Goal: Communication & Community: Share content

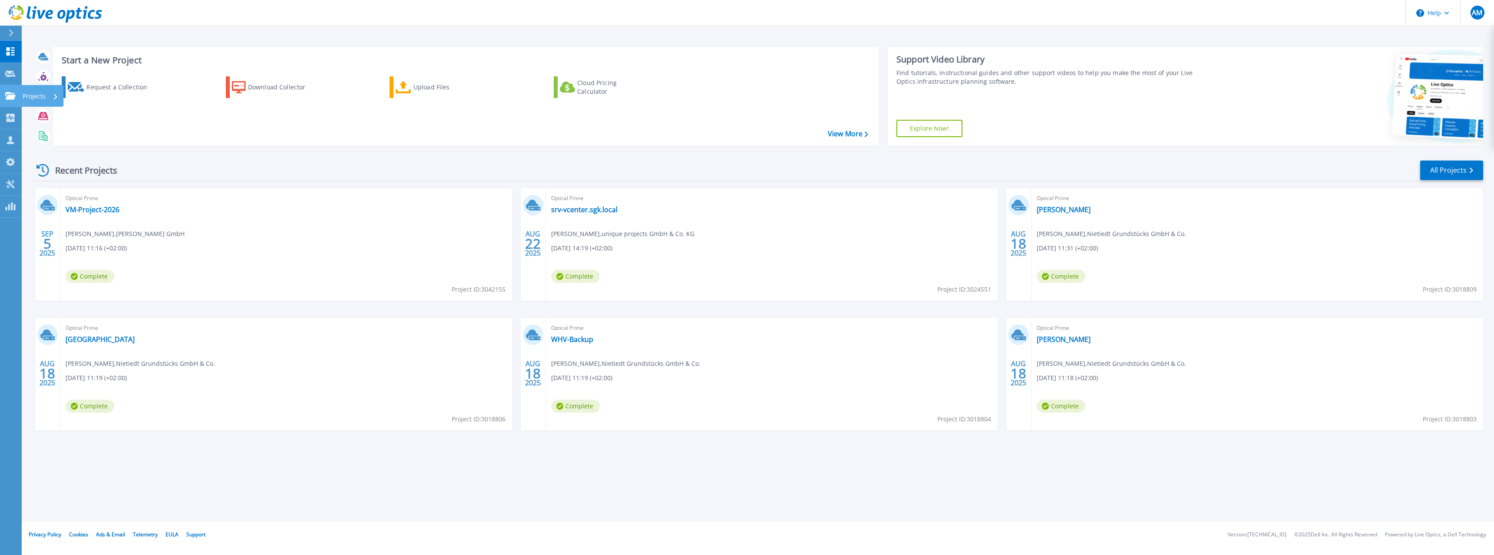
click at [46, 96] on div "Projects" at bounding box center [41, 96] width 36 height 23
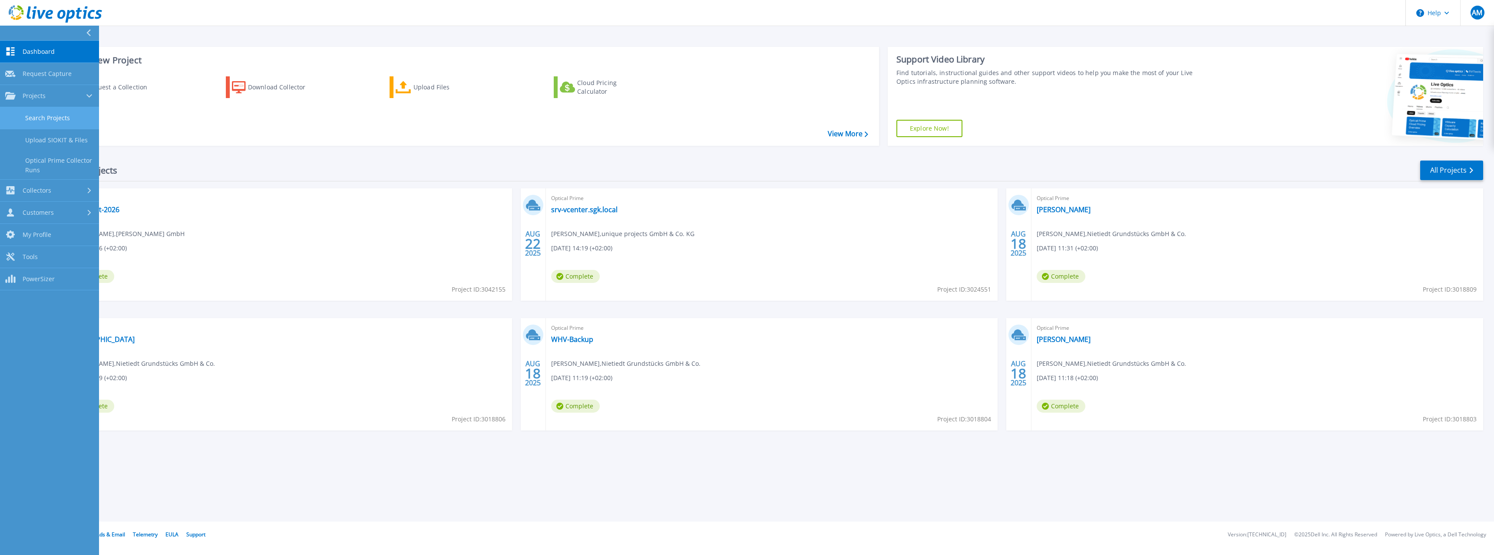
click at [48, 117] on link "Search Projects" at bounding box center [49, 118] width 99 height 22
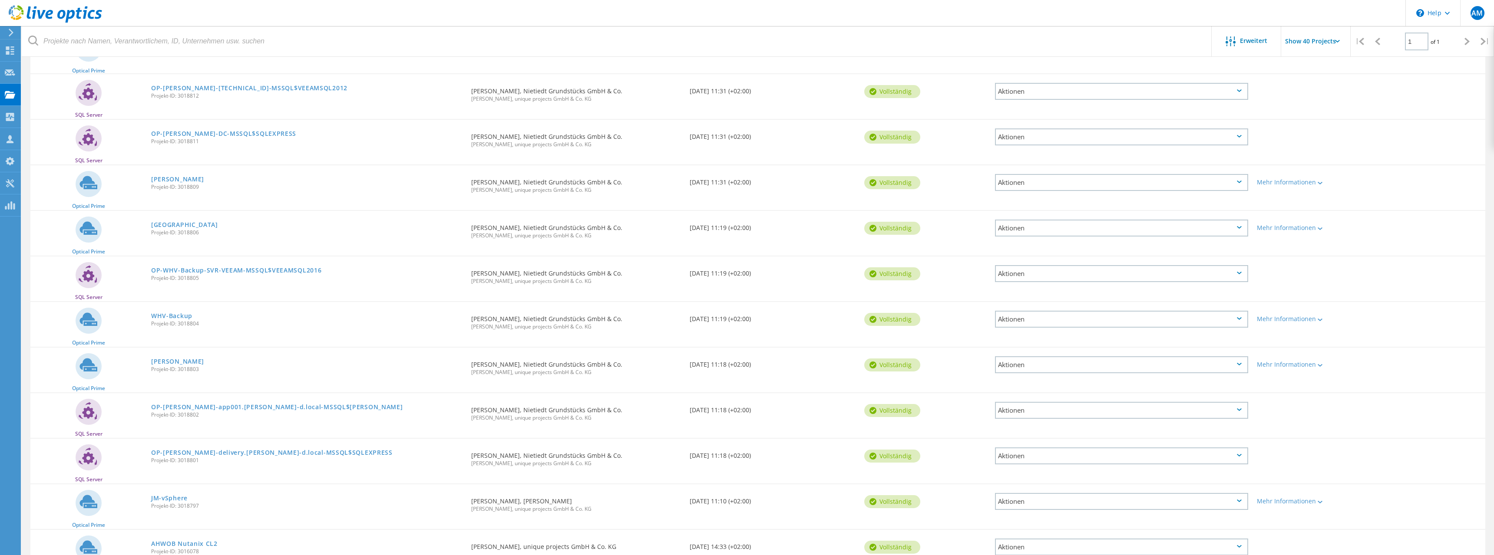
scroll to position [266, 0]
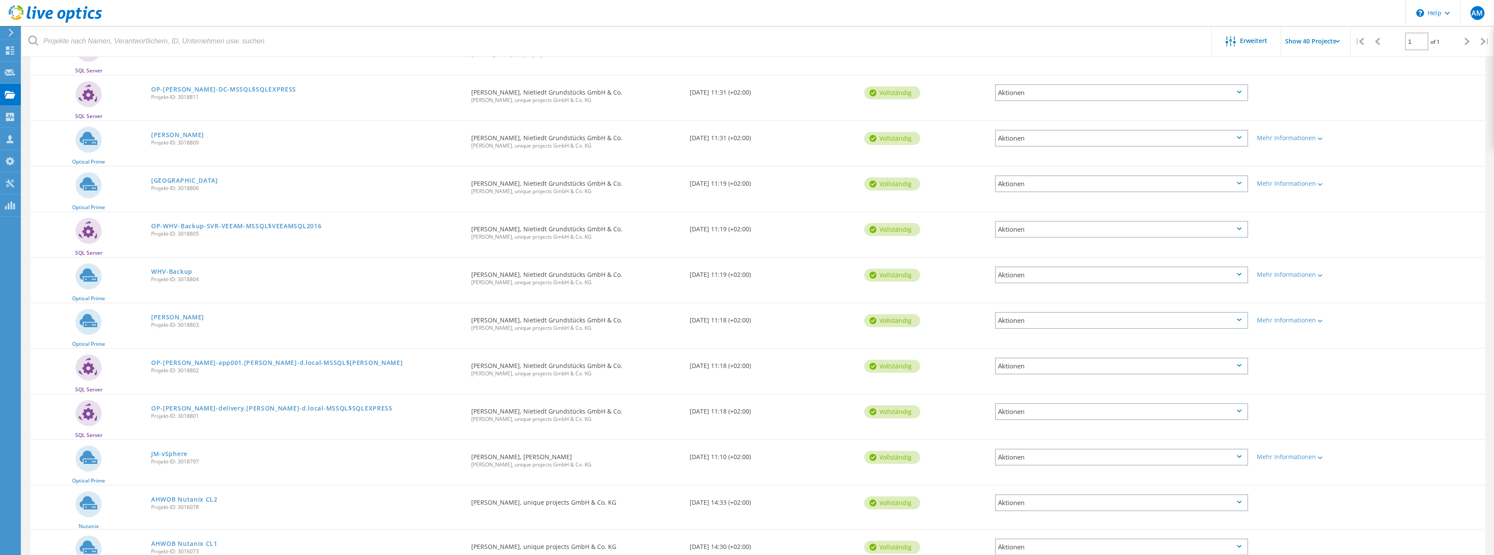
click at [1097, 461] on div "Aktionen" at bounding box center [1121, 457] width 253 height 17
click at [1093, 463] on div "Freigabe" at bounding box center [1121, 464] width 251 height 13
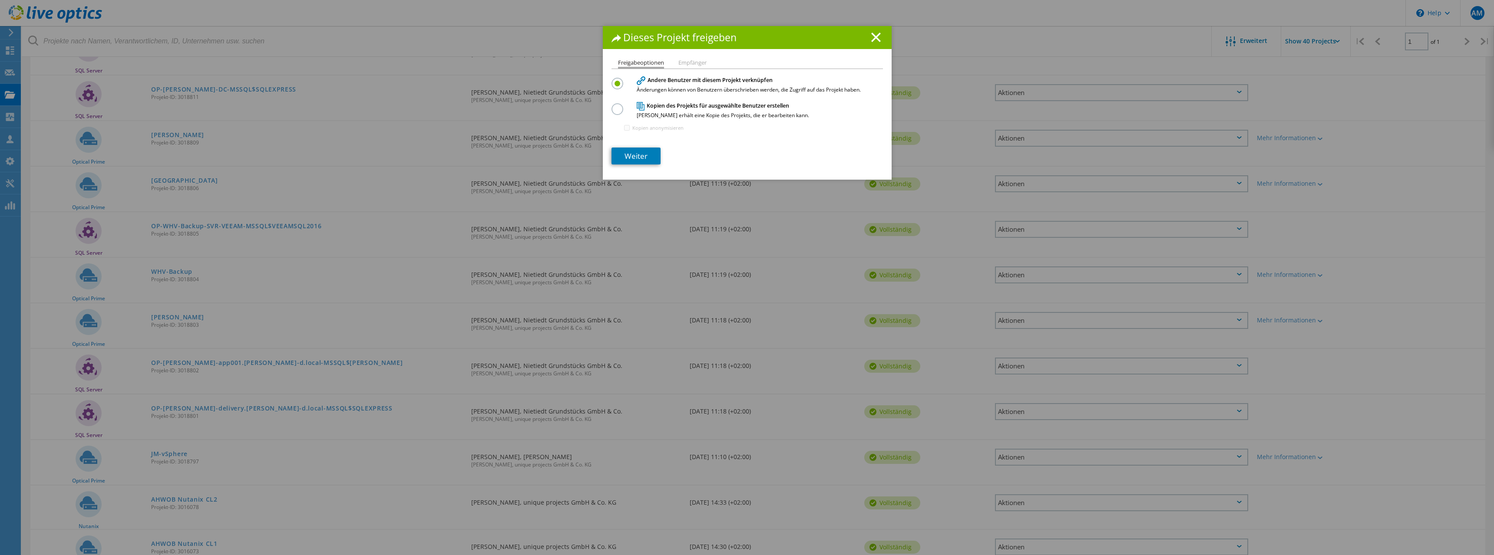
click at [701, 63] on li "Empfänger" at bounding box center [692, 63] width 28 height 7
click at [641, 152] on link "Weiter" at bounding box center [635, 156] width 49 height 17
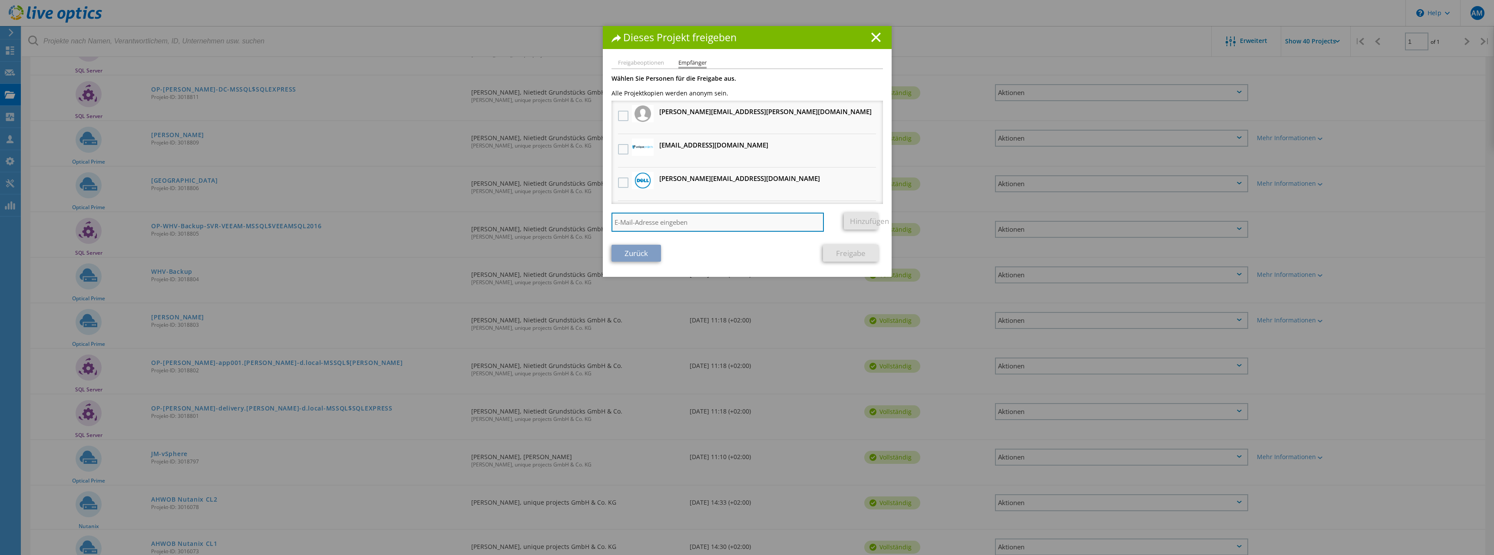
click at [655, 225] on input "search" at bounding box center [717, 222] width 213 height 19
paste input "[PERSON_NAME][EMAIL_ADDRESS][PERSON_NAME][DOMAIN_NAME]"
type input "[PERSON_NAME][EMAIL_ADDRESS][PERSON_NAME][DOMAIN_NAME]"
click at [856, 225] on link "Hinzufügen" at bounding box center [861, 221] width 34 height 17
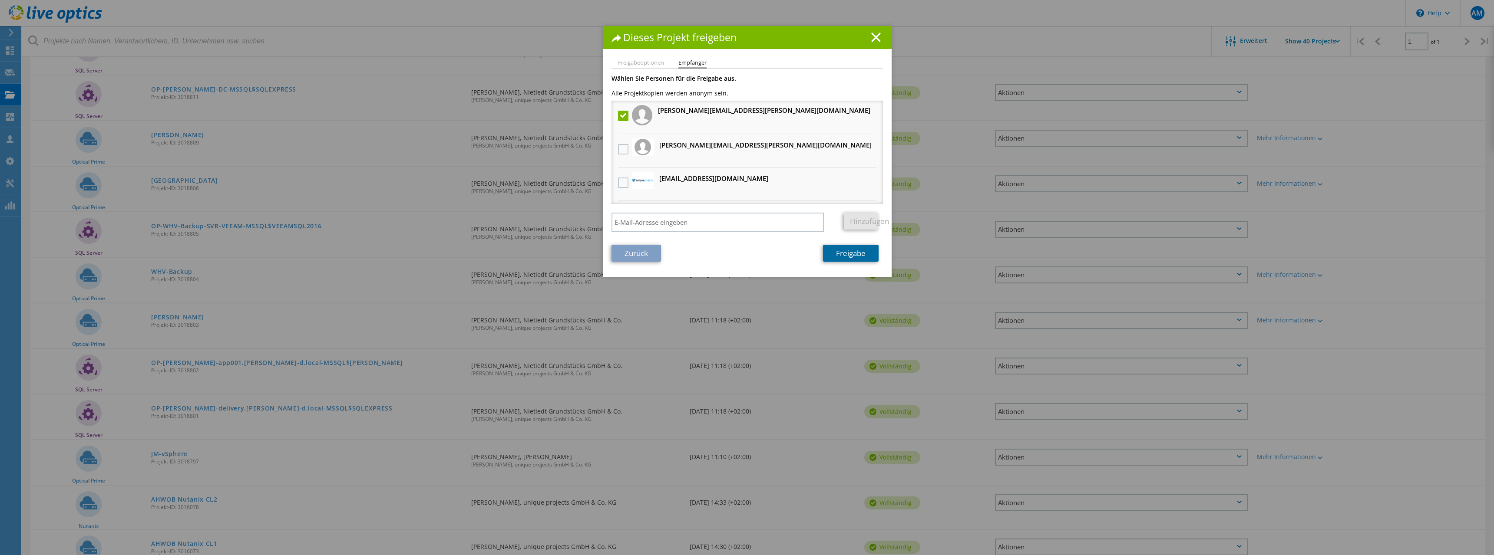
click at [840, 260] on link "Freigabe" at bounding box center [851, 253] width 56 height 17
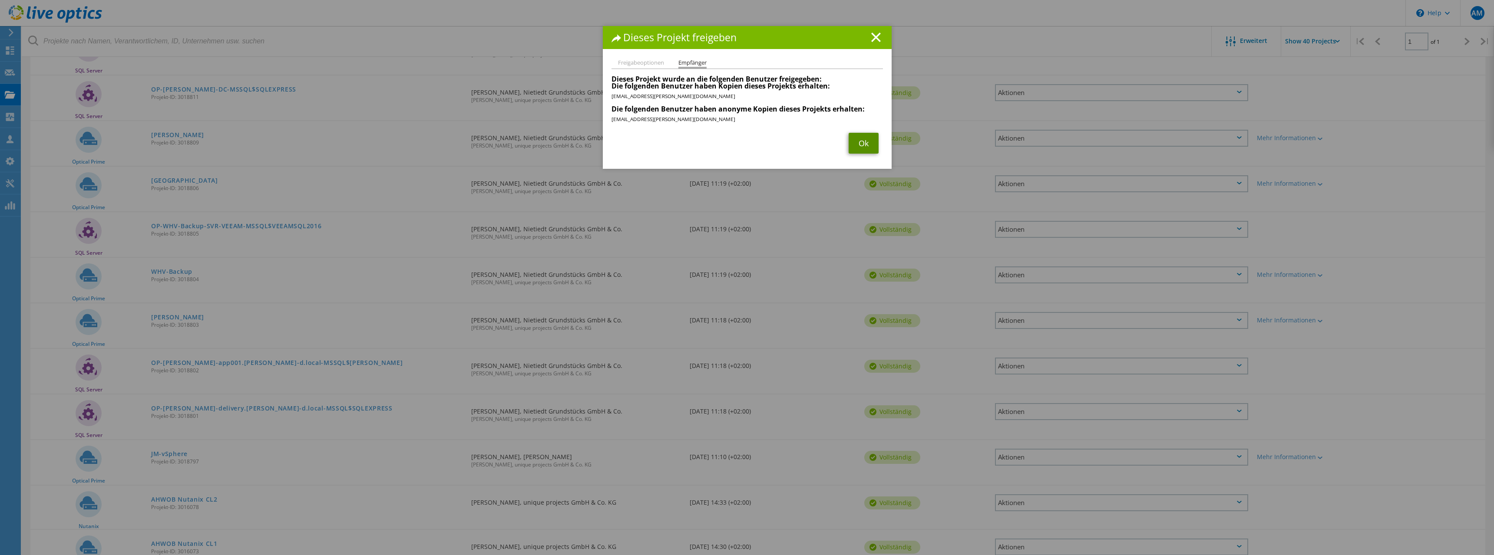
click at [856, 143] on link "Ok" at bounding box center [864, 143] width 30 height 21
